Goal: Manage account settings

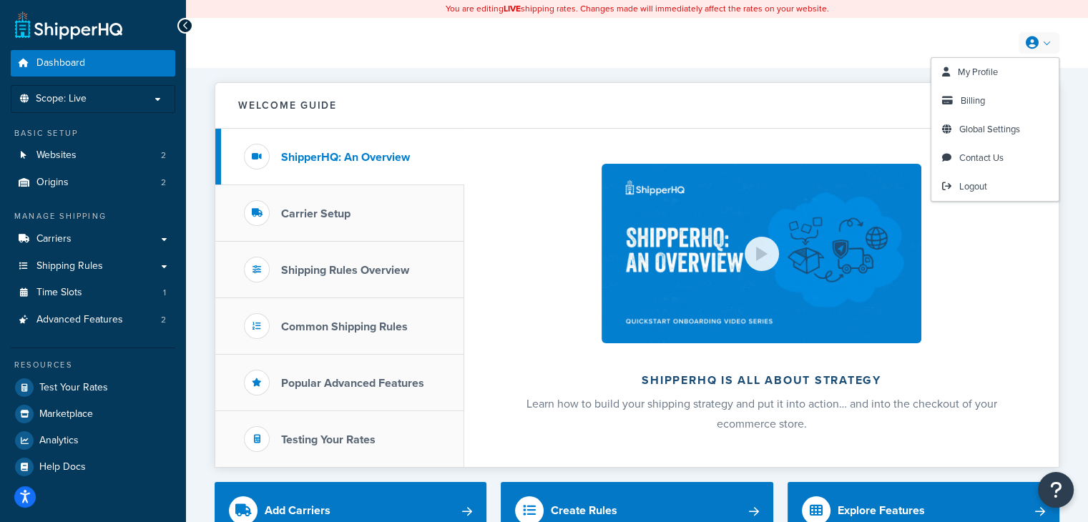
click at [1035, 44] on icon at bounding box center [1032, 42] width 13 height 13
click at [975, 101] on span "Billing" at bounding box center [973, 101] width 24 height 14
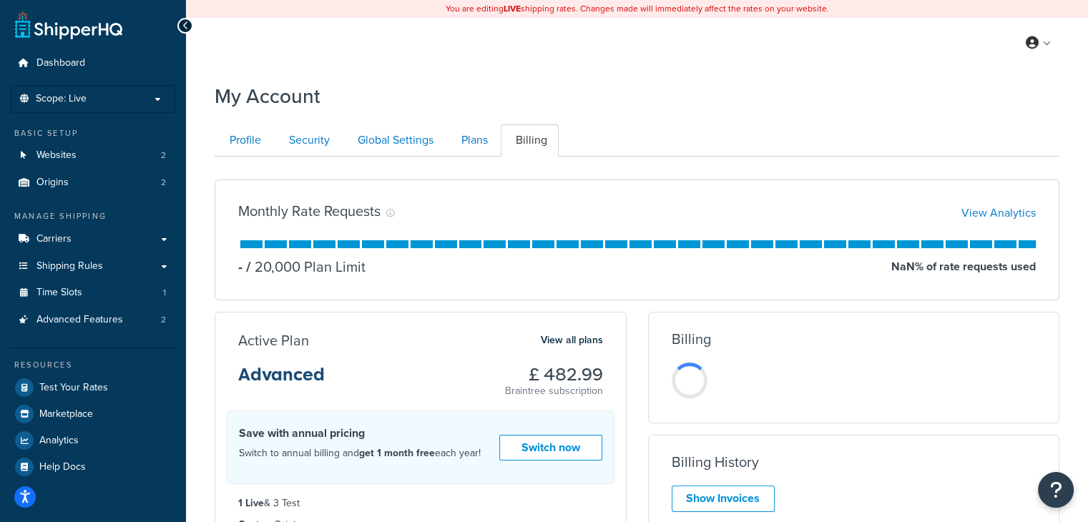
scroll to position [72, 0]
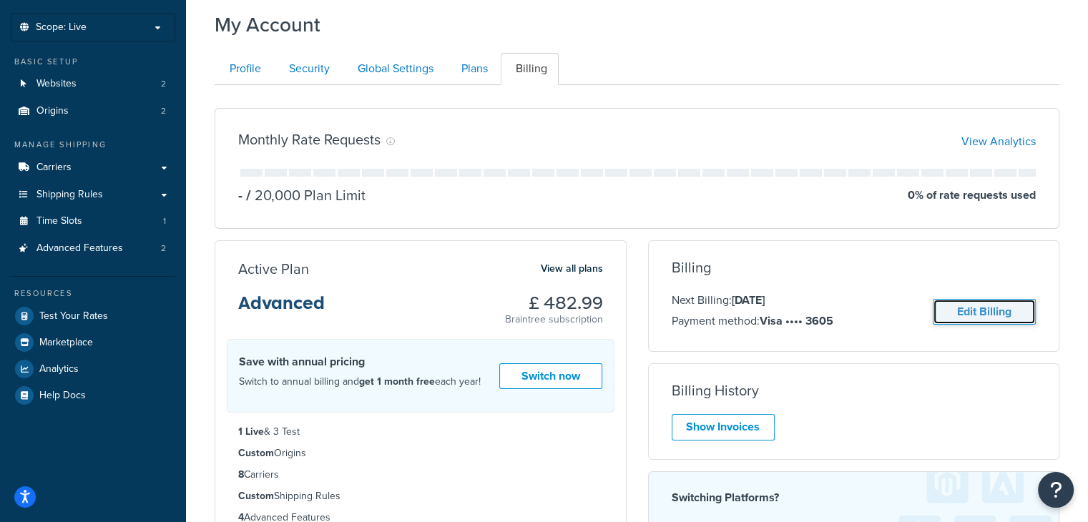
click at [979, 308] on link "Edit Billing" at bounding box center [984, 312] width 103 height 26
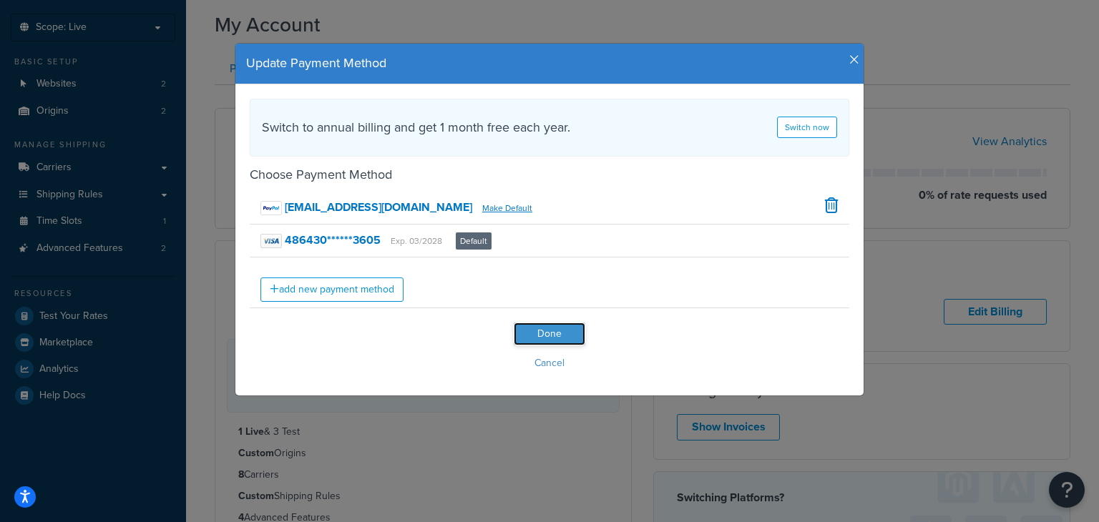
click at [535, 338] on input "Done" at bounding box center [550, 334] width 72 height 23
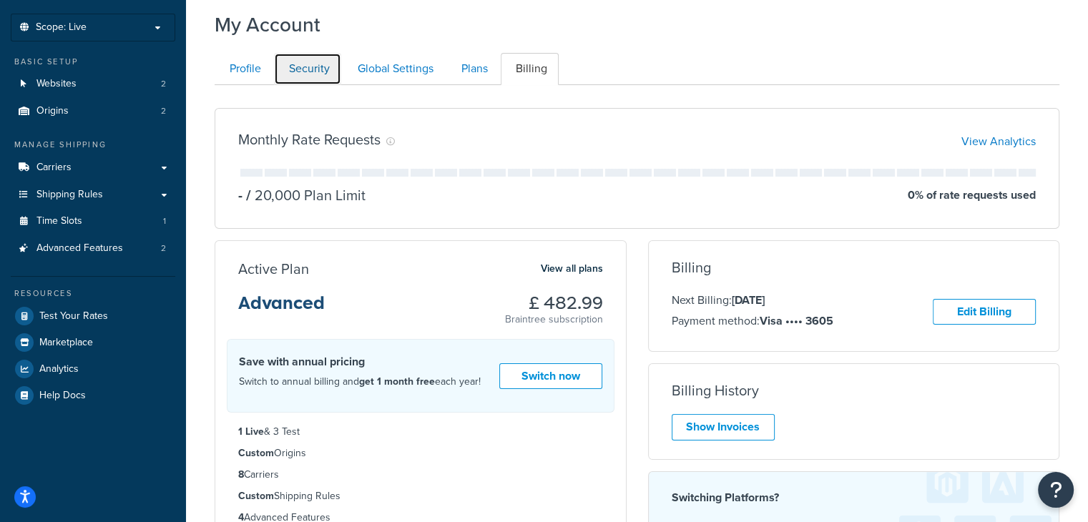
click at [301, 69] on link "Security" at bounding box center [307, 69] width 67 height 32
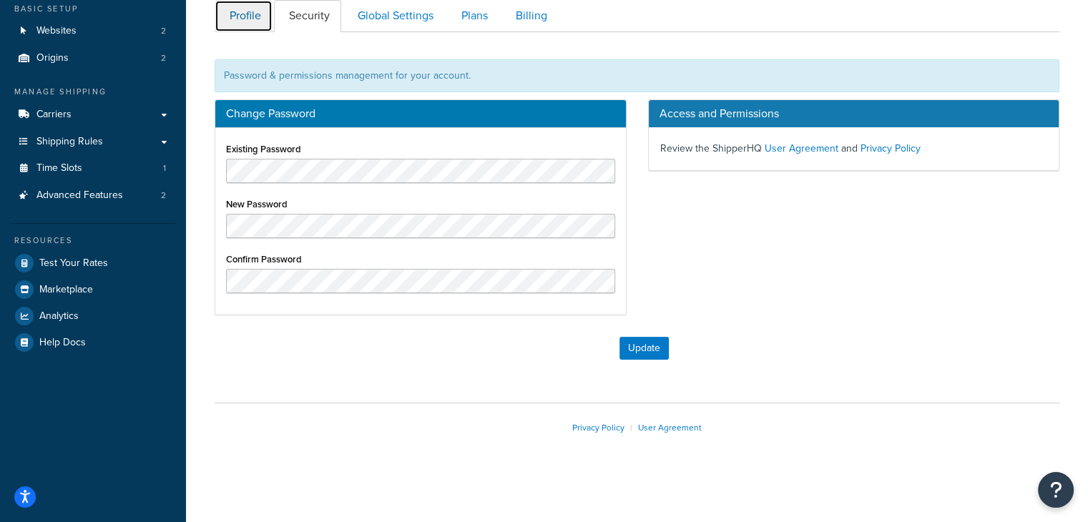
click at [243, 12] on link "Profile" at bounding box center [244, 16] width 58 height 32
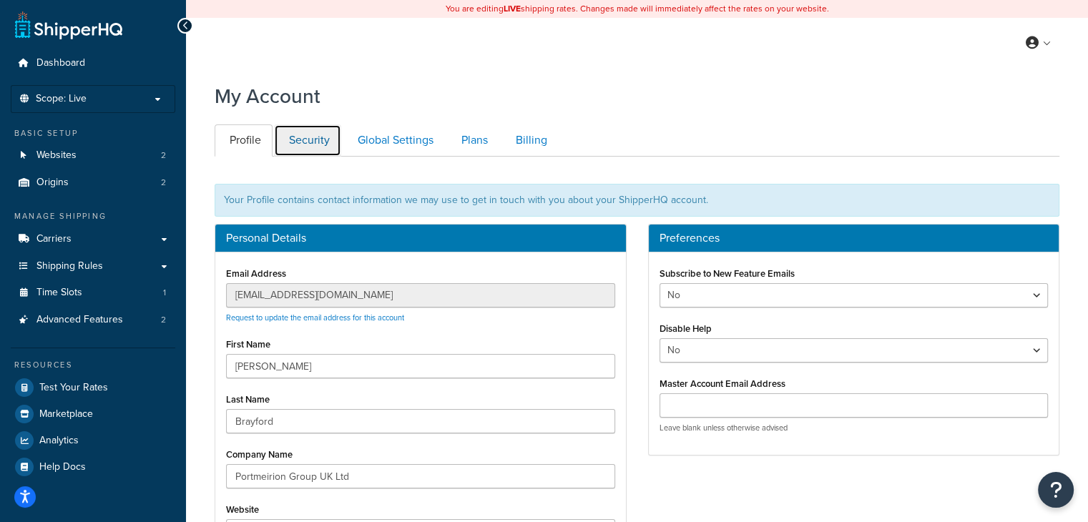
click at [302, 141] on link "Security" at bounding box center [307, 141] width 67 height 32
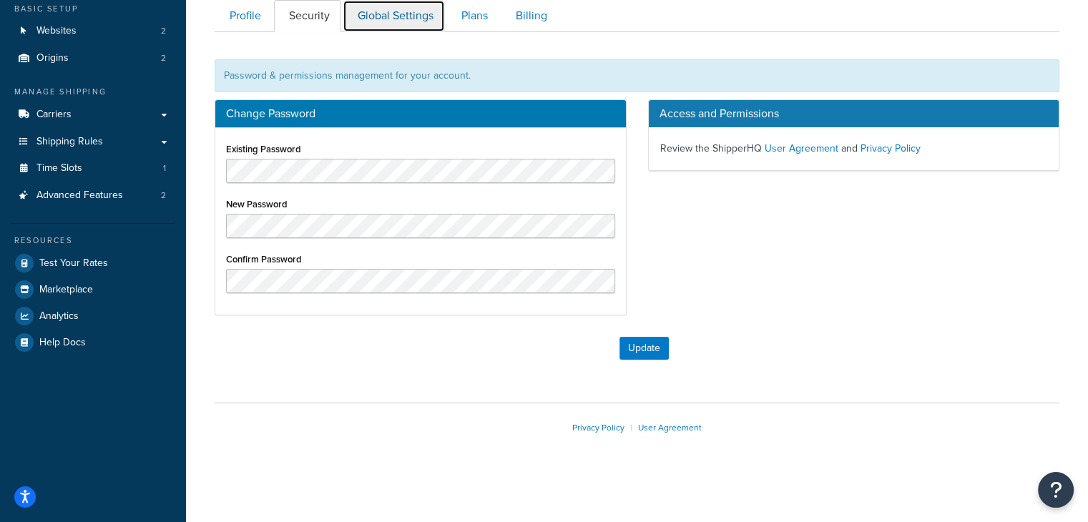
click at [383, 10] on link "Global Settings" at bounding box center [394, 16] width 102 height 32
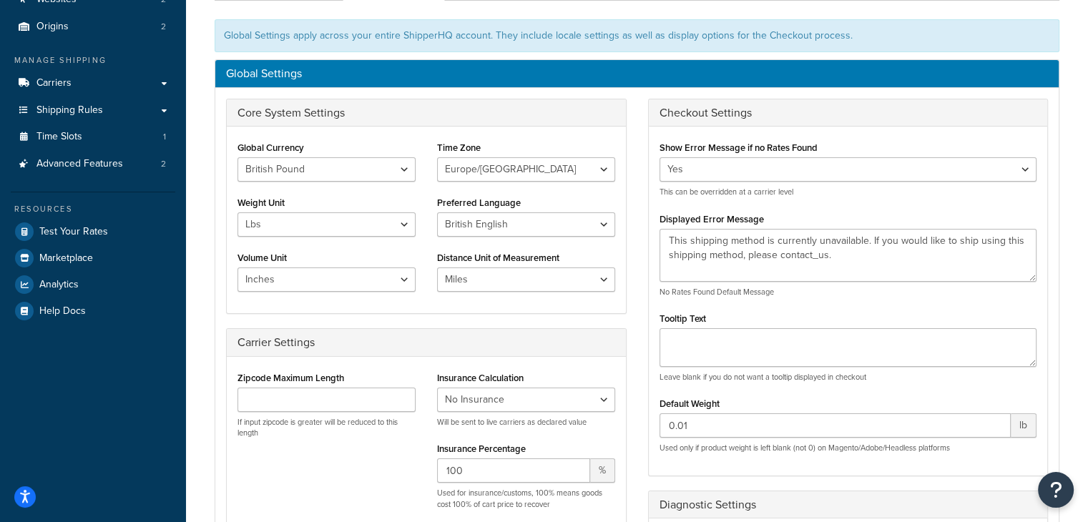
scroll to position [13, 0]
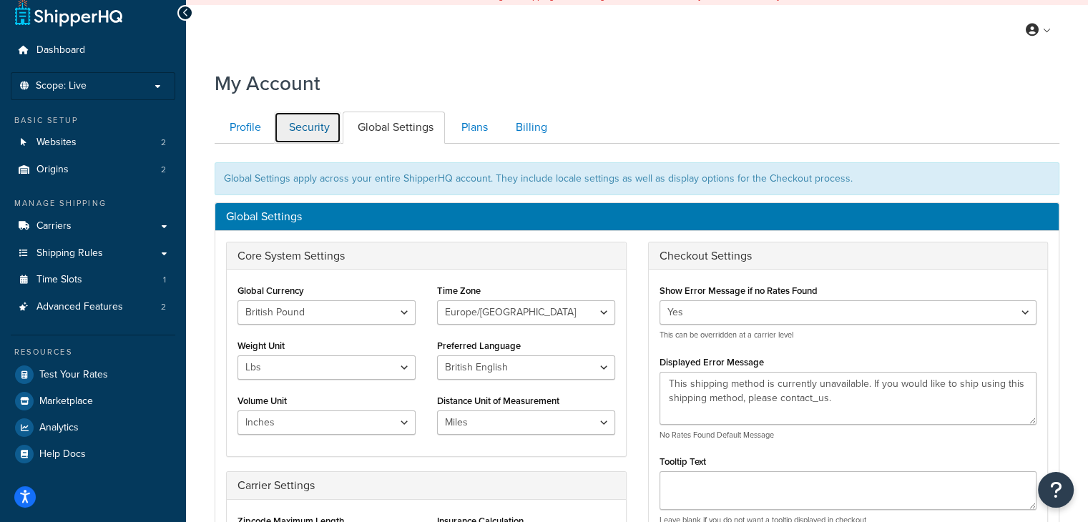
click at [325, 127] on link "Security" at bounding box center [307, 128] width 67 height 32
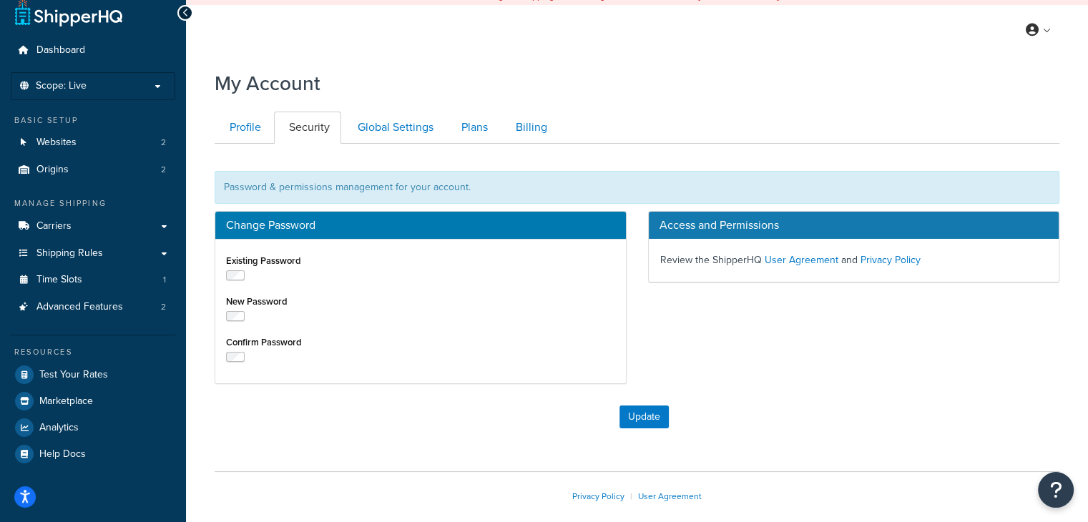
scroll to position [125, 0]
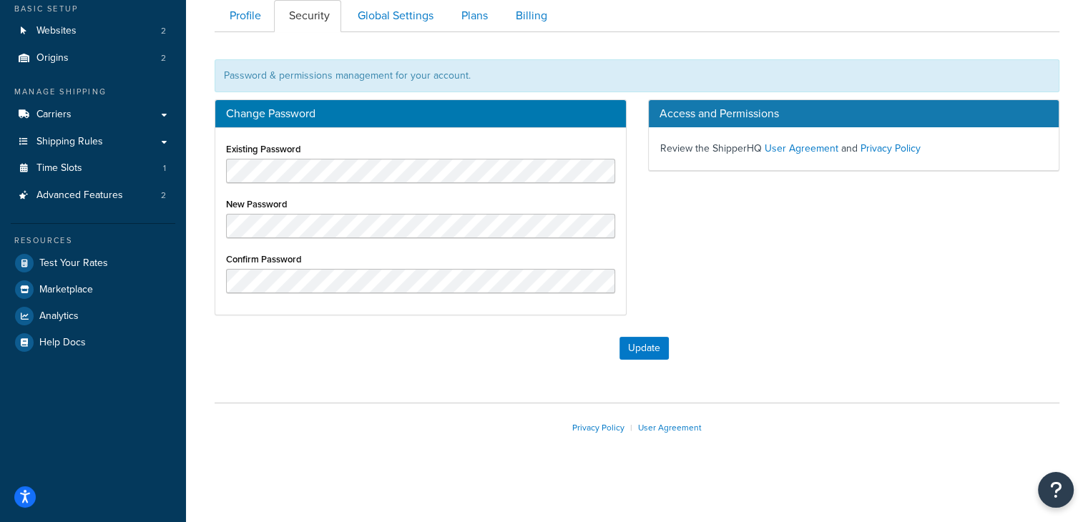
click at [711, 115] on h3 "Access and Permissions" at bounding box center [854, 113] width 411 height 27
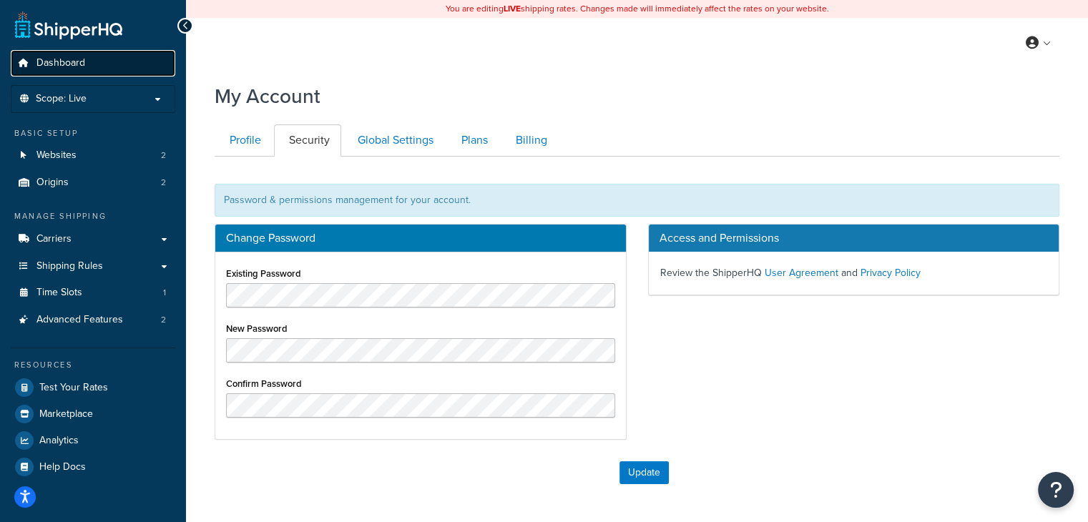
click at [60, 61] on span "Dashboard" at bounding box center [60, 63] width 49 height 12
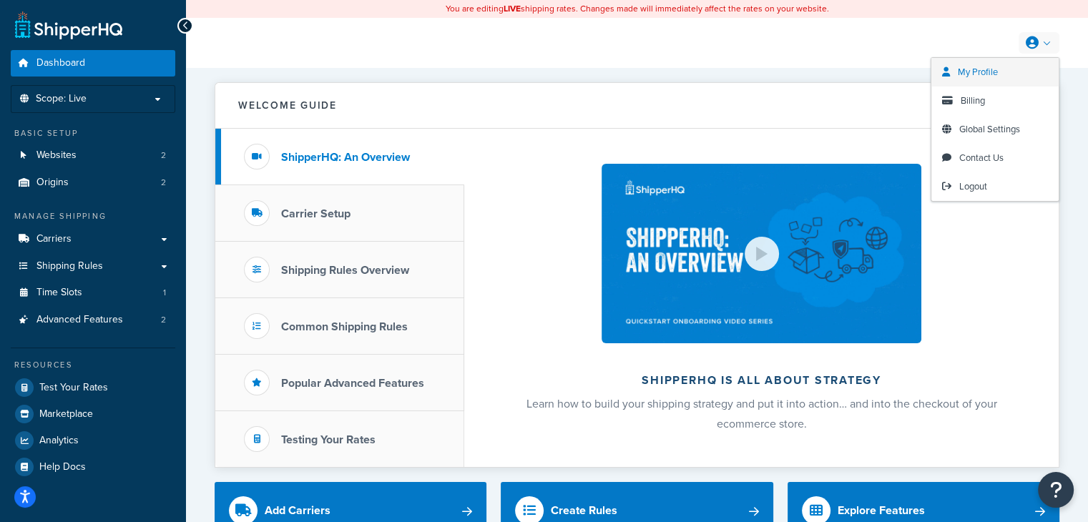
click at [979, 78] on span "My Profile" at bounding box center [978, 72] width 40 height 14
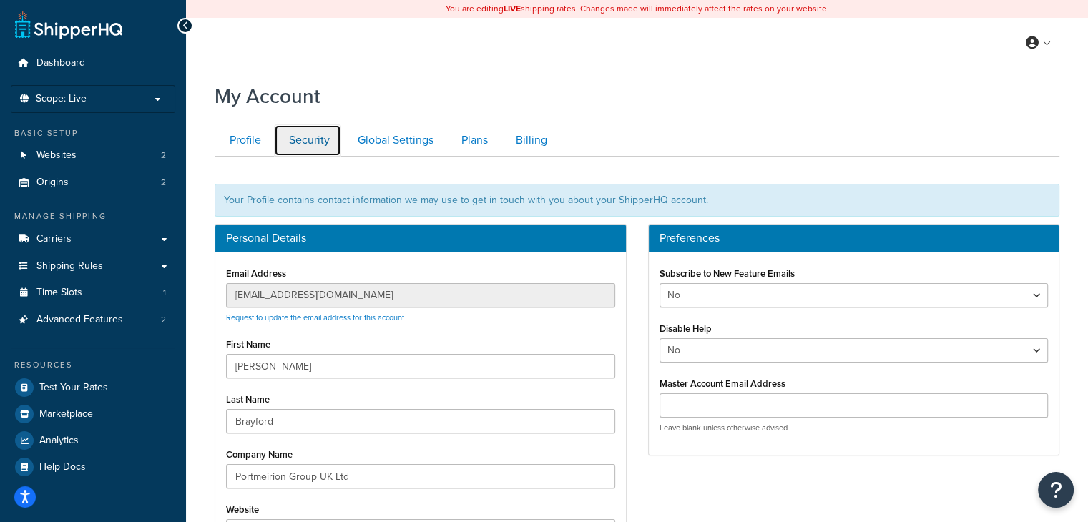
click at [315, 143] on link "Security" at bounding box center [307, 141] width 67 height 32
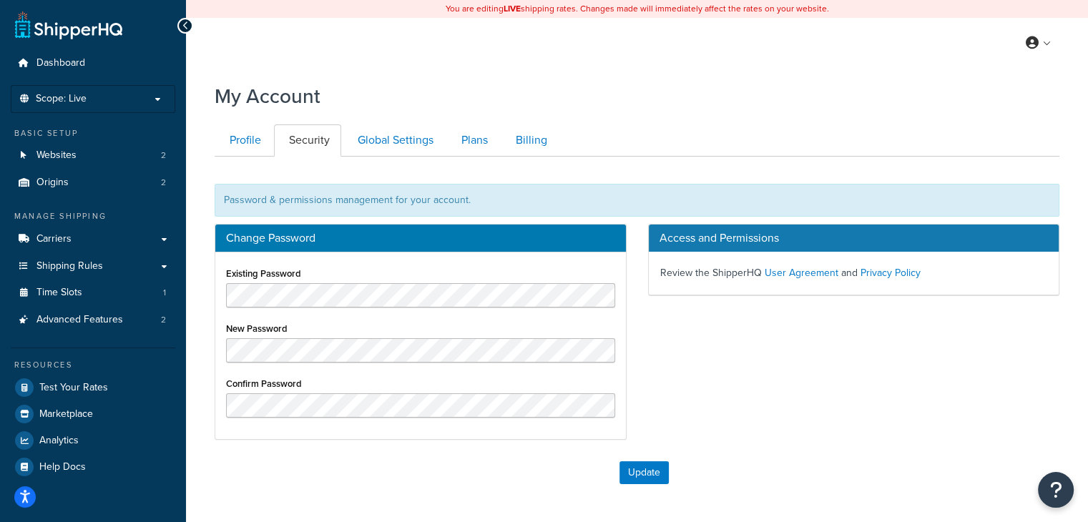
scroll to position [125, 0]
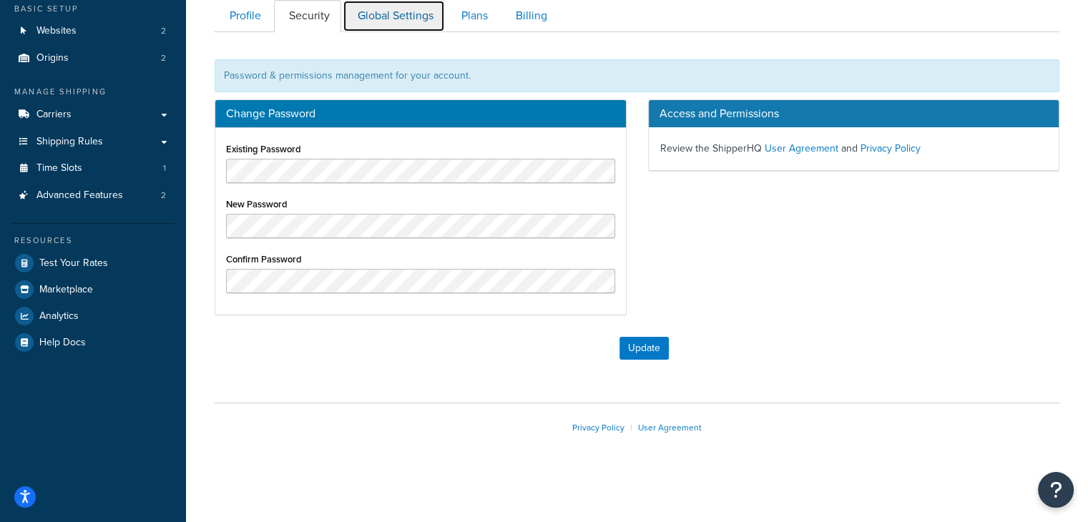
click at [395, 4] on link "Global Settings" at bounding box center [394, 16] width 102 height 32
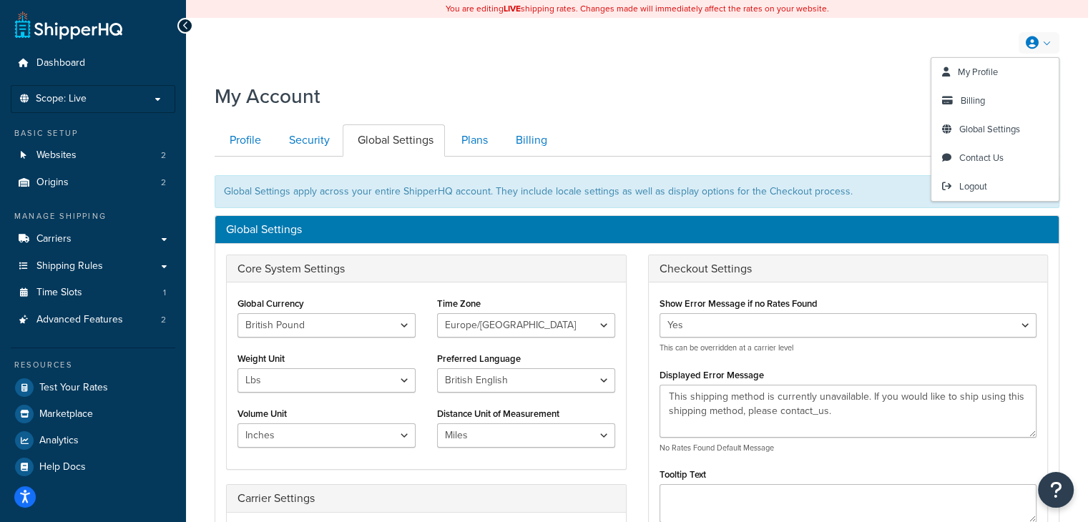
click at [1046, 42] on link at bounding box center [1039, 42] width 41 height 21
click at [965, 187] on span "Logout" at bounding box center [974, 187] width 28 height 14
